Goal: Transaction & Acquisition: Subscribe to service/newsletter

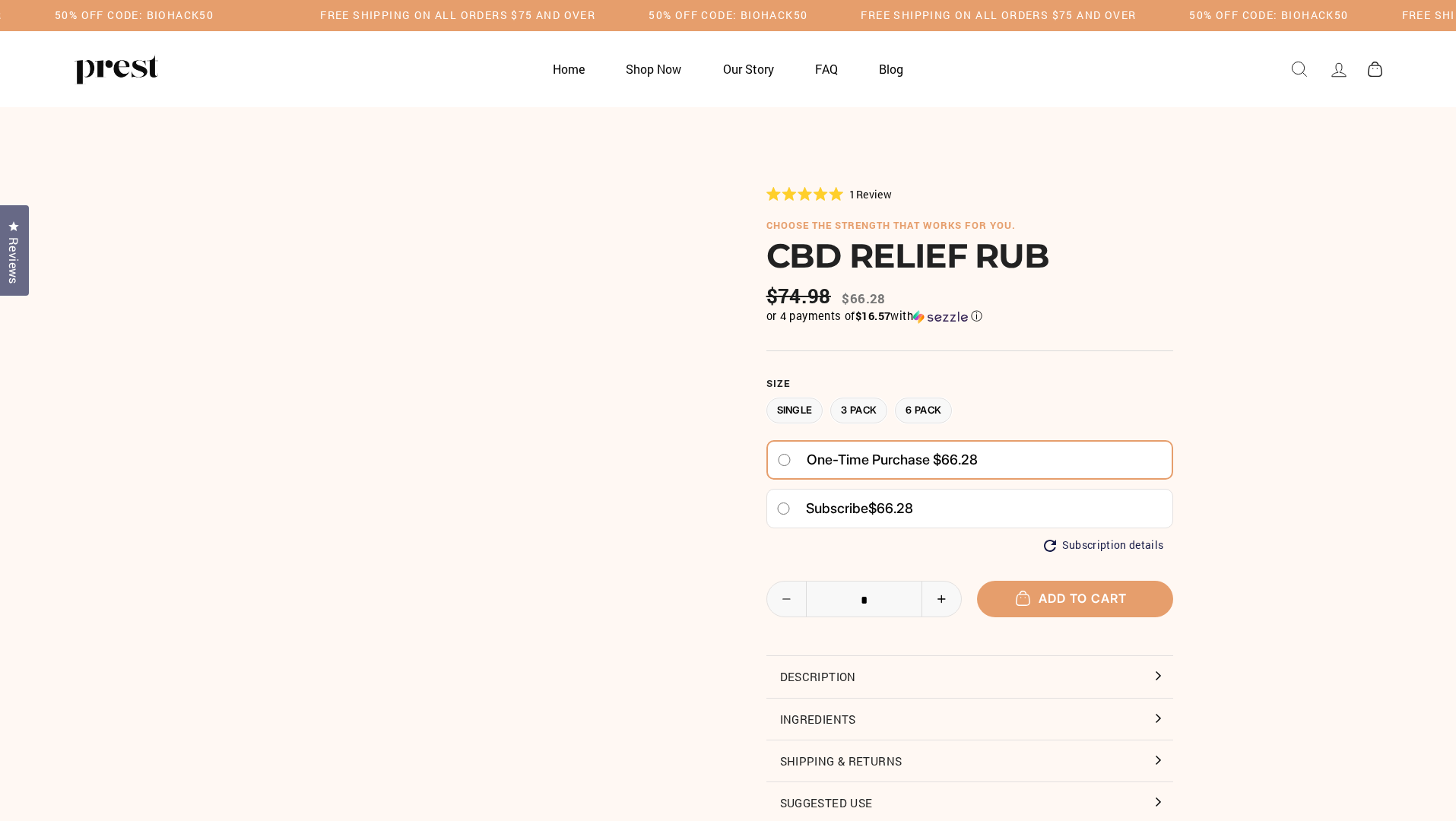
select select "********"
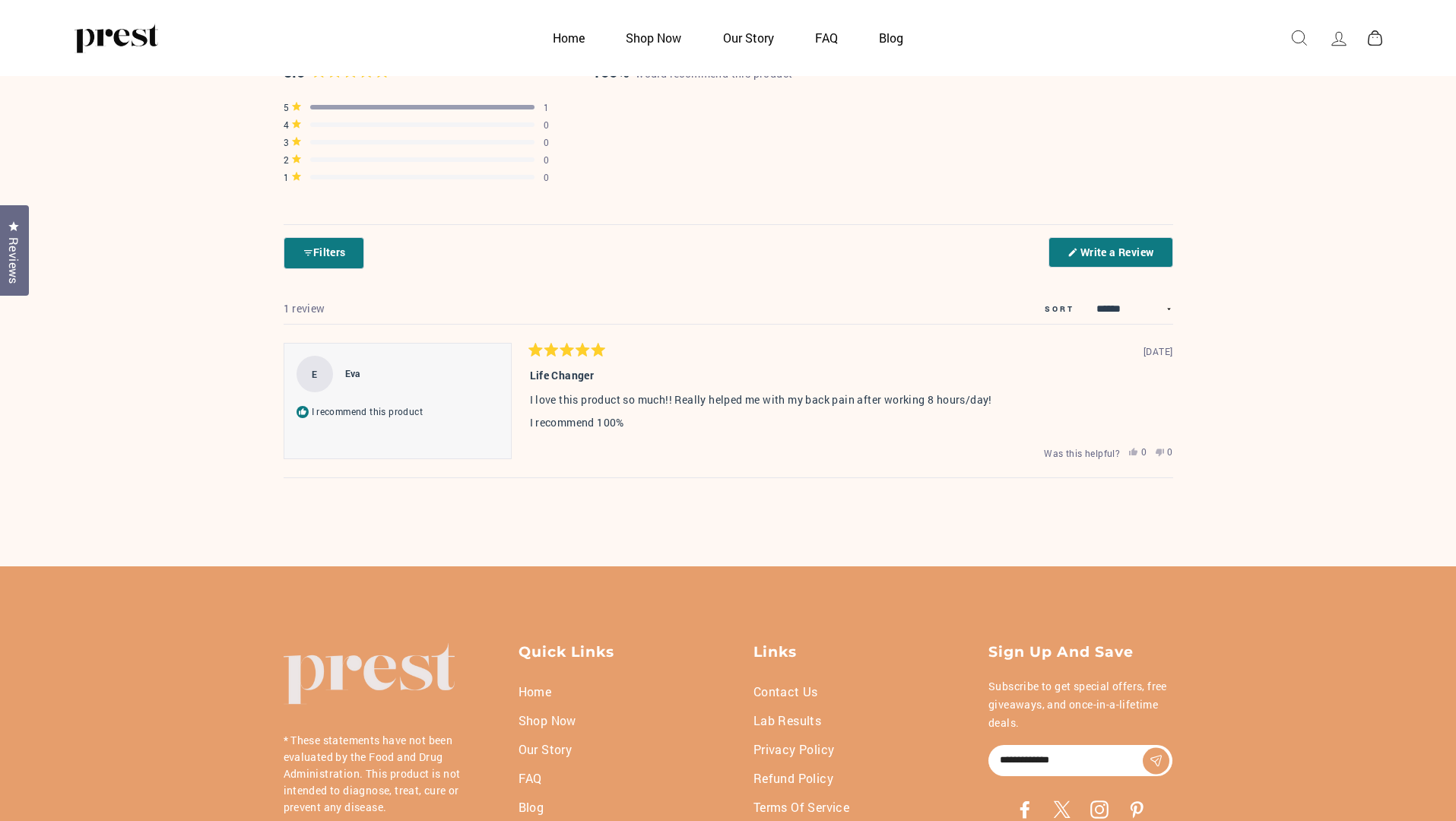
scroll to position [320, 0]
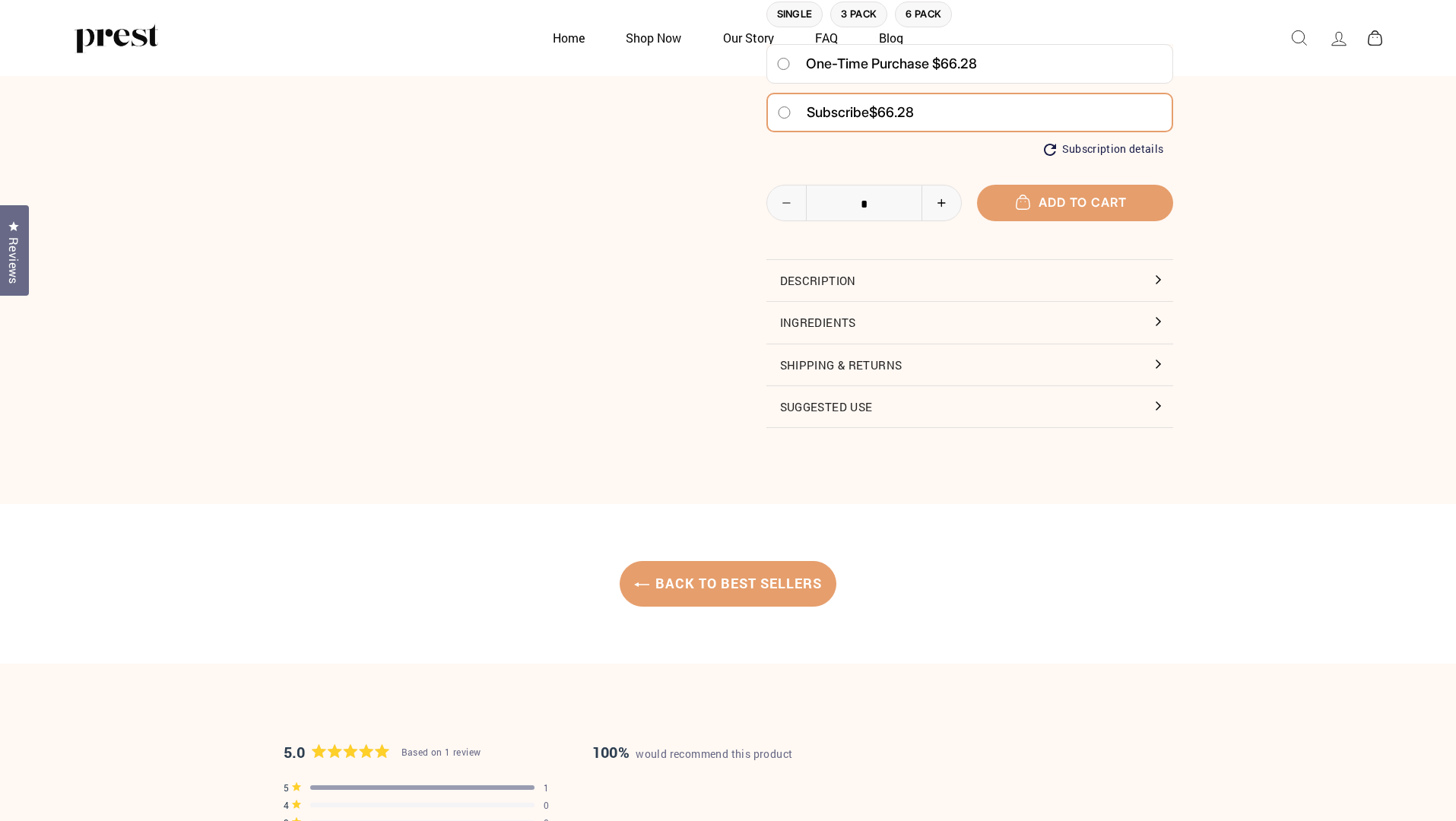
click at [838, 111] on span "Subscribe" at bounding box center [837, 112] width 62 height 16
click at [1074, 202] on span "Add to cart" at bounding box center [1074, 202] width 103 height 16
